Goal: Information Seeking & Learning: Learn about a topic

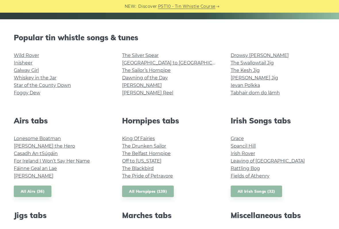
scroll to position [132, 0]
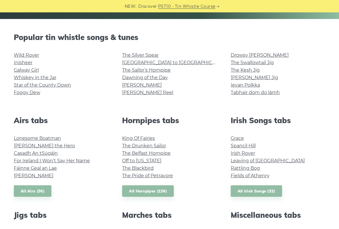
click at [28, 95] on link "Foggy Dew" at bounding box center [27, 92] width 26 height 5
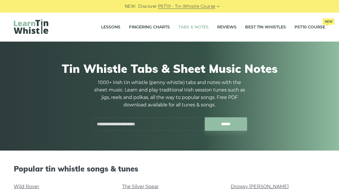
scroll to position [148, 0]
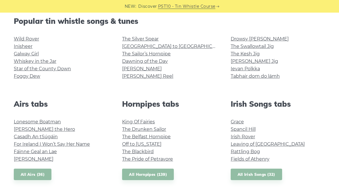
click at [151, 130] on link "The Drunken Sailor" at bounding box center [144, 129] width 44 height 5
click at [260, 159] on link "Fields of Athenry" at bounding box center [250, 159] width 39 height 5
click at [34, 54] on link "Galway Girl" at bounding box center [26, 53] width 25 height 5
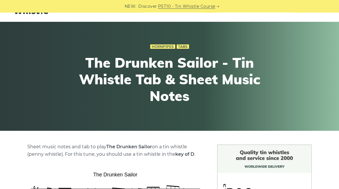
scroll to position [14, 0]
